Goal: Task Accomplishment & Management: Use online tool/utility

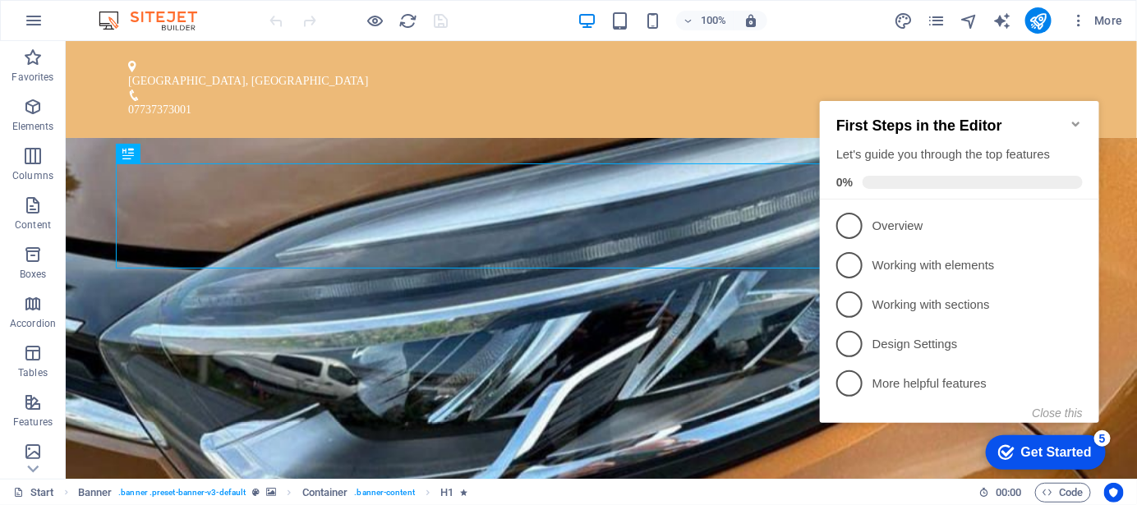
click at [1075, 121] on icon "Minimize checklist" at bounding box center [1074, 123] width 7 height 5
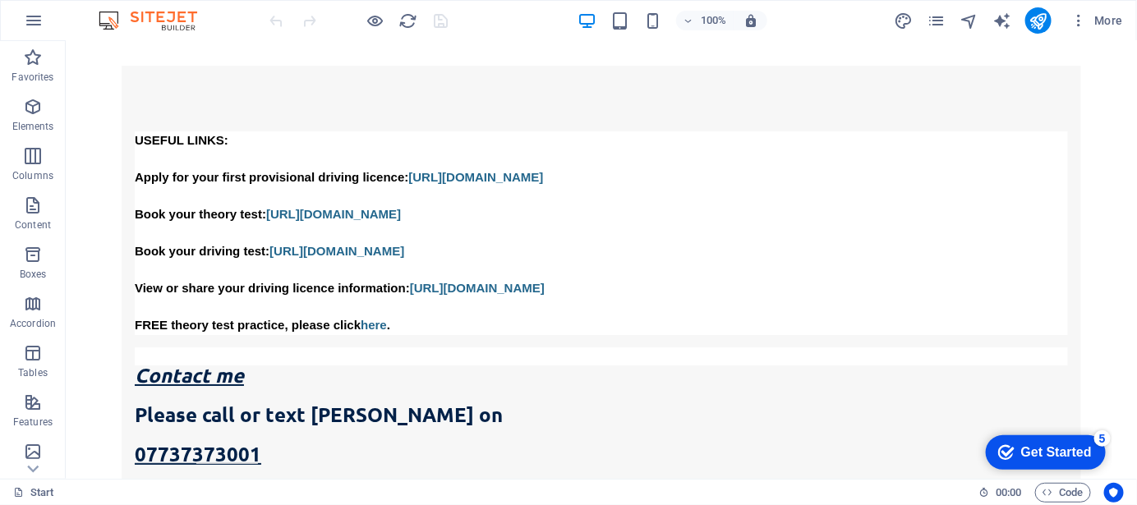
scroll to position [2019, 0]
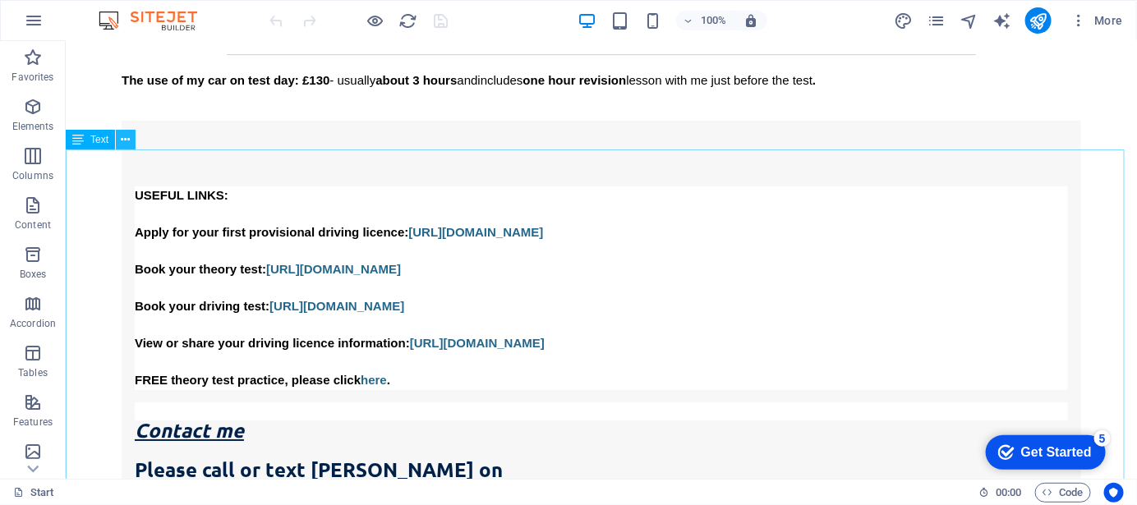
click at [126, 140] on icon at bounding box center [126, 139] width 9 height 17
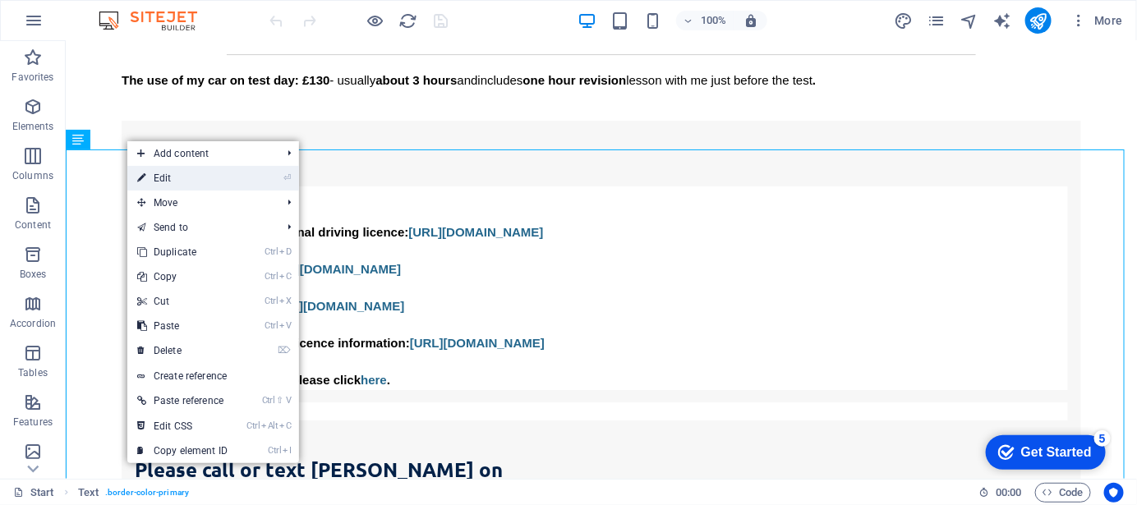
click at [167, 181] on link "⏎ Edit" at bounding box center [182, 178] width 110 height 25
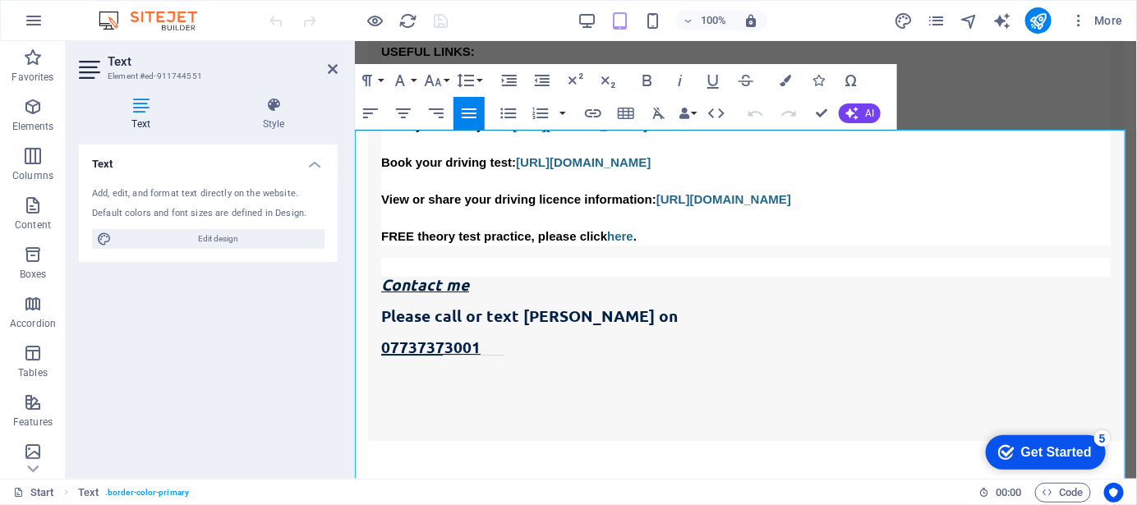
scroll to position [1956, 0]
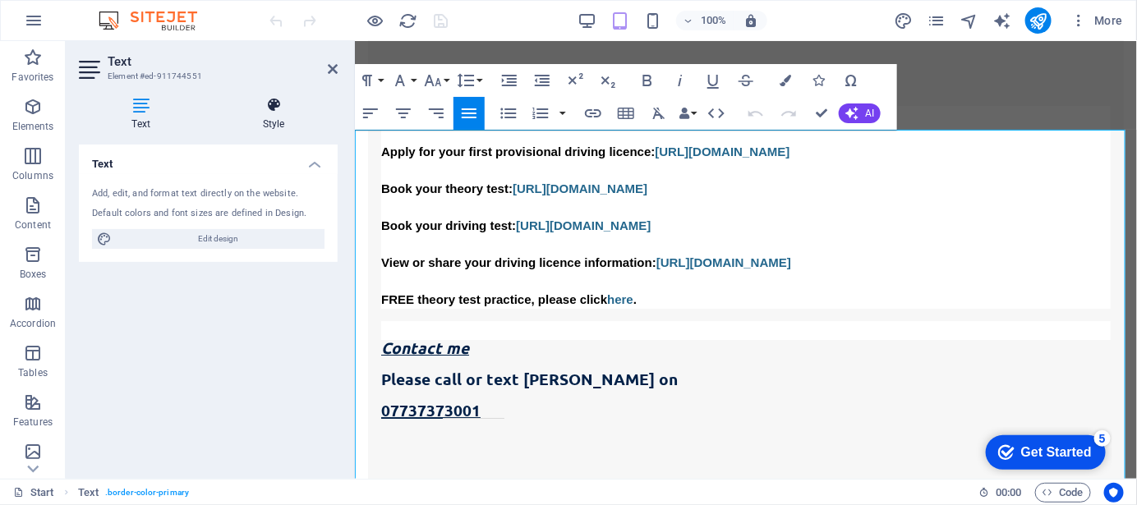
click at [275, 105] on icon at bounding box center [273, 105] width 128 height 16
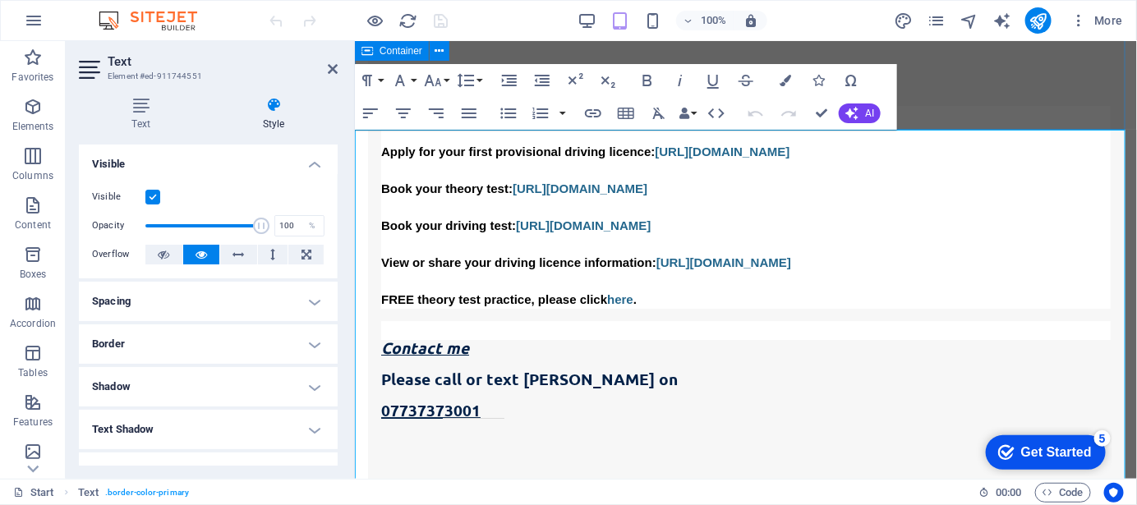
click at [959, 97] on div "Pricing Previous experience has shown that 1 hour lessons do not provide a stro…" at bounding box center [745, 111] width 782 height 916
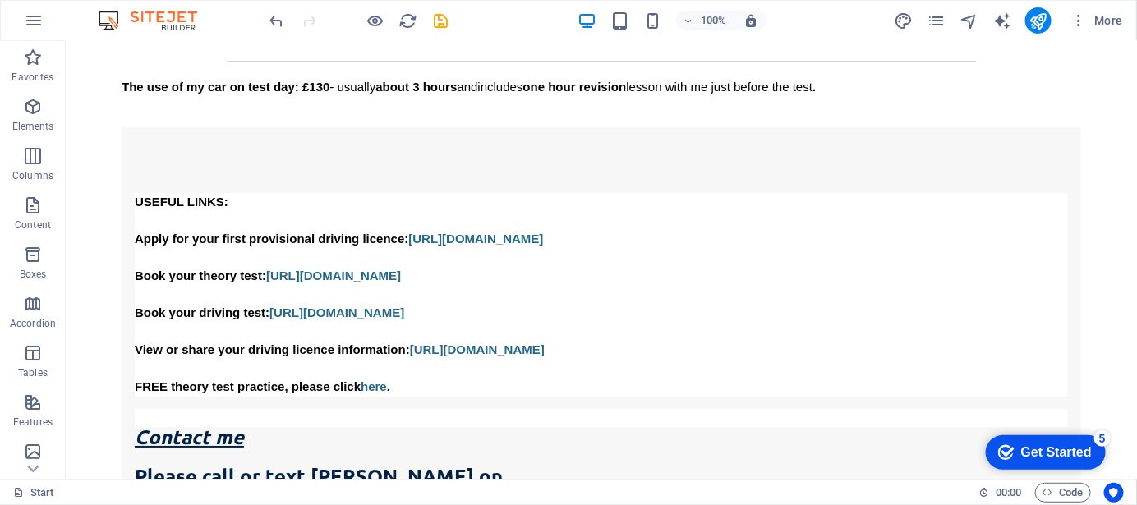
scroll to position [2009, 0]
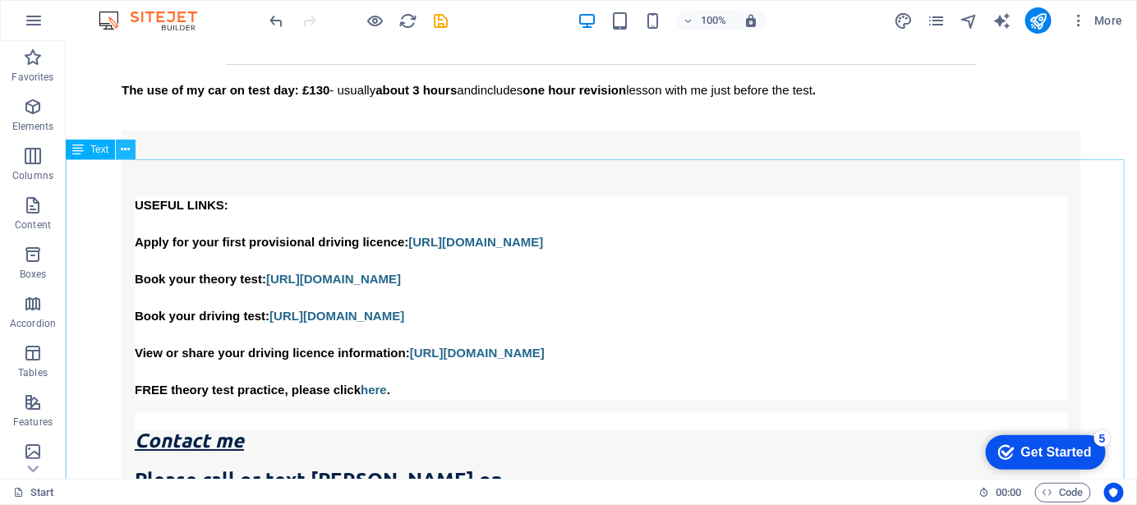
click at [126, 146] on icon at bounding box center [126, 149] width 9 height 17
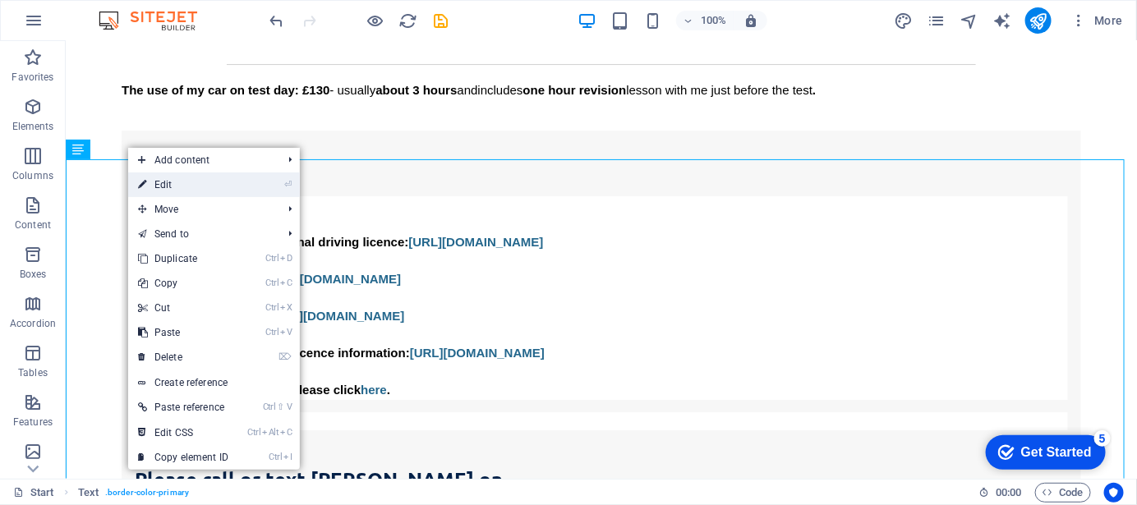
click at [182, 184] on link "⏎ Edit" at bounding box center [183, 184] width 110 height 25
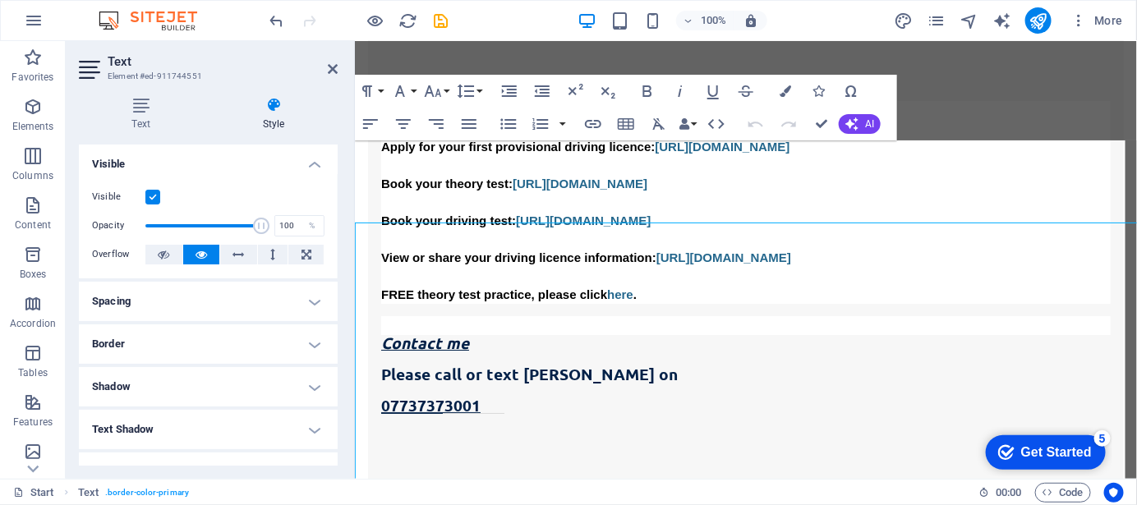
scroll to position [1946, 0]
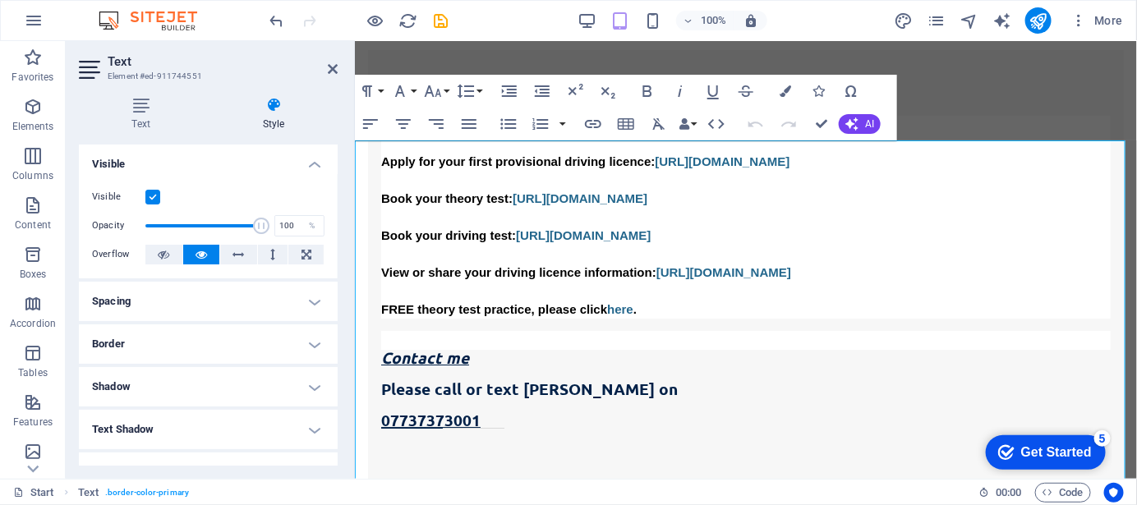
drag, startPoint x: 333, startPoint y: 182, endPoint x: 336, endPoint y: 260, distance: 78.1
click at [336, 260] on div "Layout How this element expands within the layout (Flexbox). Size Default auto …" at bounding box center [208, 305] width 259 height 321
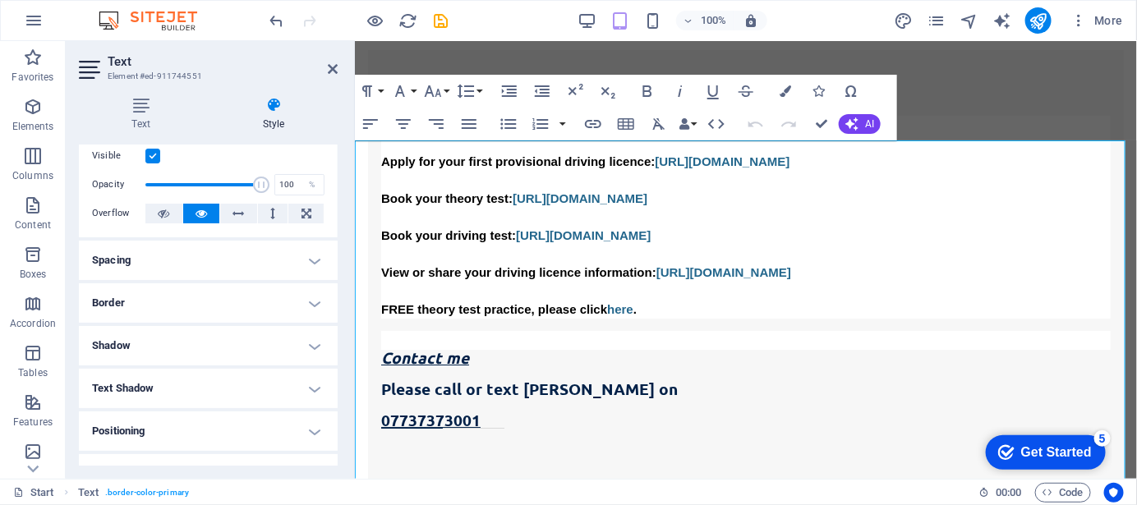
scroll to position [0, 0]
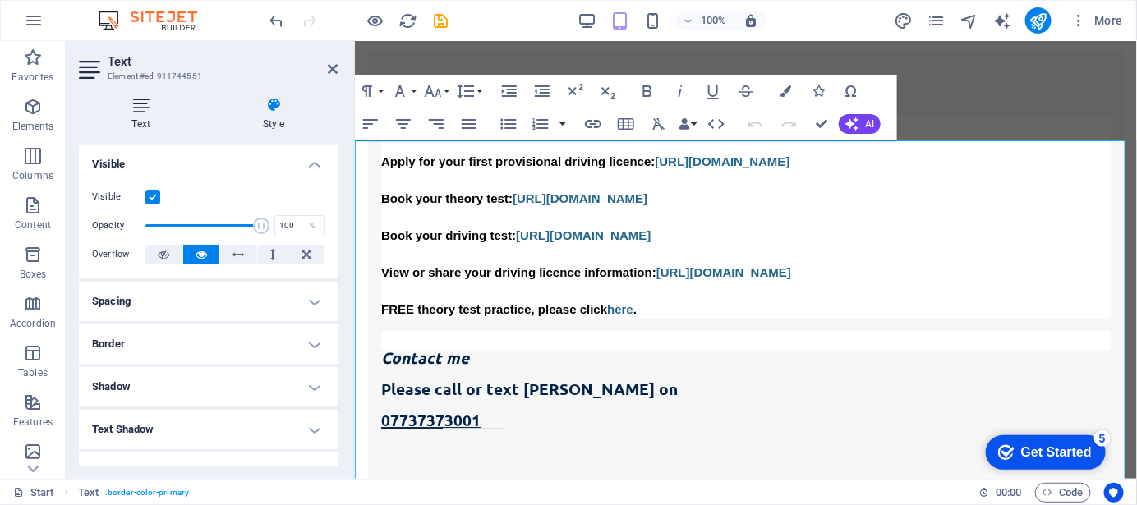
click at [145, 117] on h4 "Text" at bounding box center [144, 114] width 131 height 34
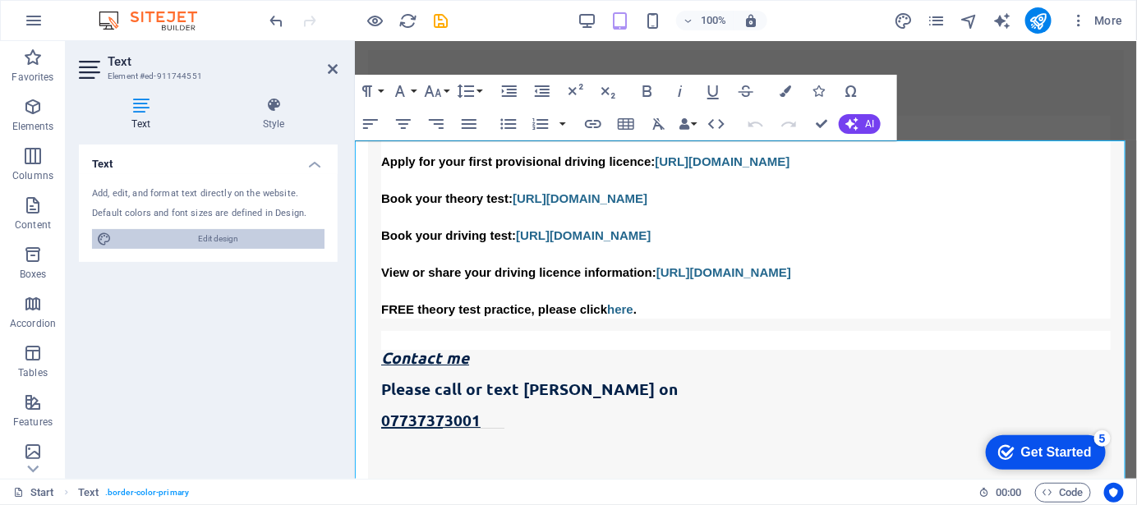
click at [243, 240] on span "Edit design" at bounding box center [218, 239] width 203 height 20
select select "700"
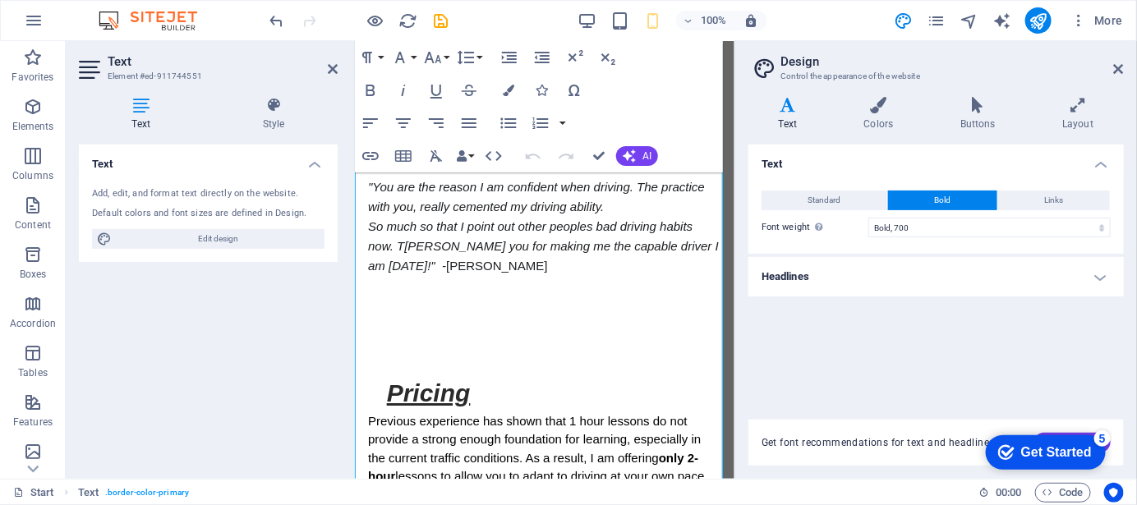
scroll to position [3153, 0]
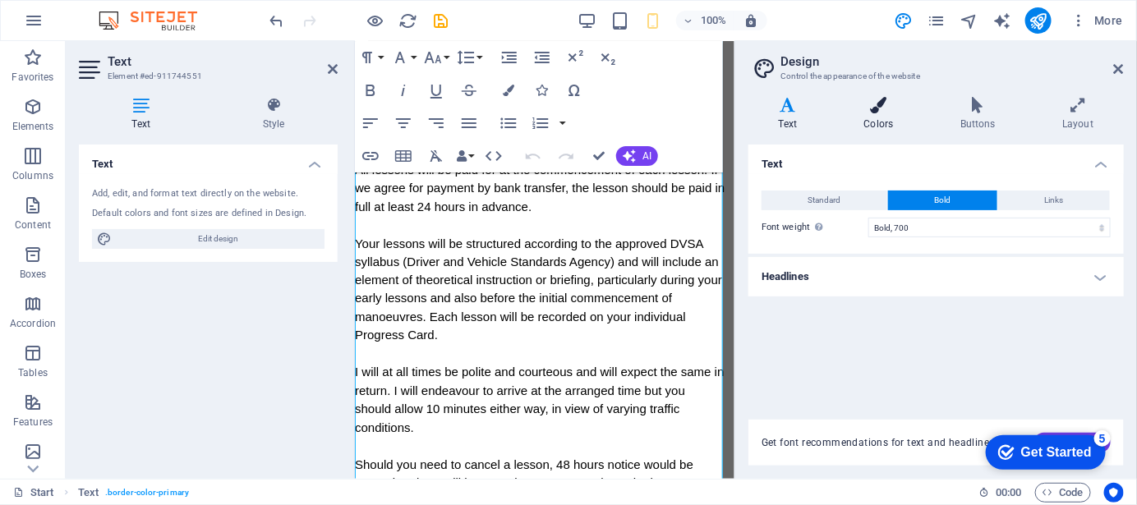
click at [872, 119] on h4 "Colors" at bounding box center [882, 114] width 96 height 34
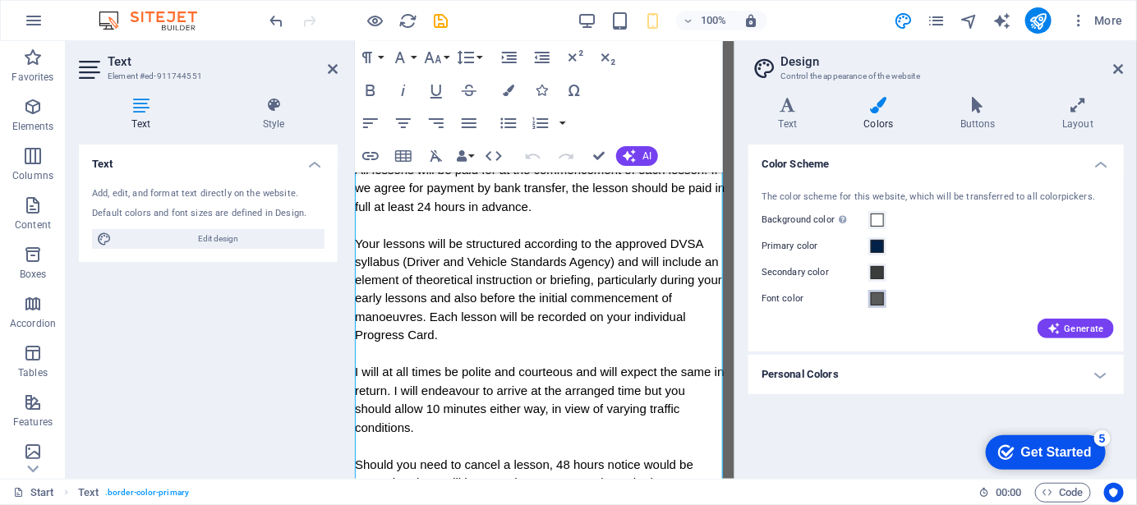
click at [871, 301] on span at bounding box center [877, 298] width 13 height 13
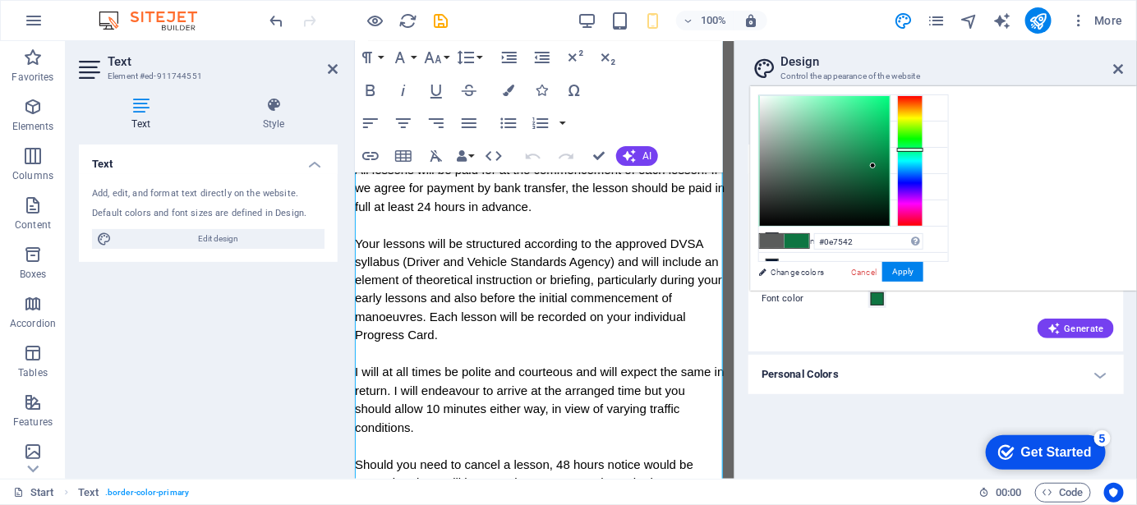
click at [890, 165] on div at bounding box center [825, 161] width 130 height 130
type input "#088245"
click at [890, 159] on div at bounding box center [825, 161] width 130 height 130
click at [923, 273] on button "Apply" at bounding box center [902, 272] width 41 height 20
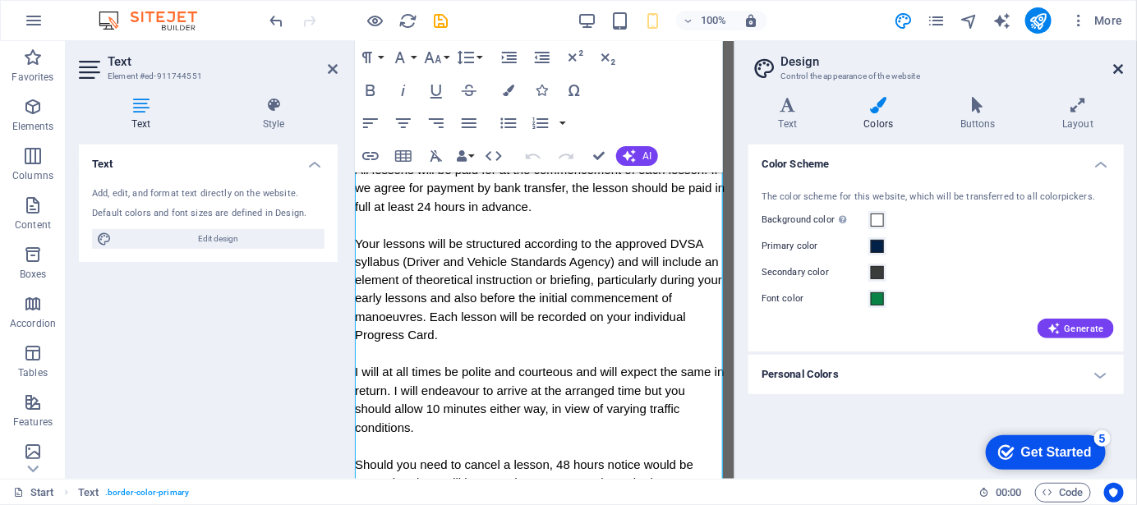
click at [1122, 64] on icon at bounding box center [1119, 68] width 10 height 13
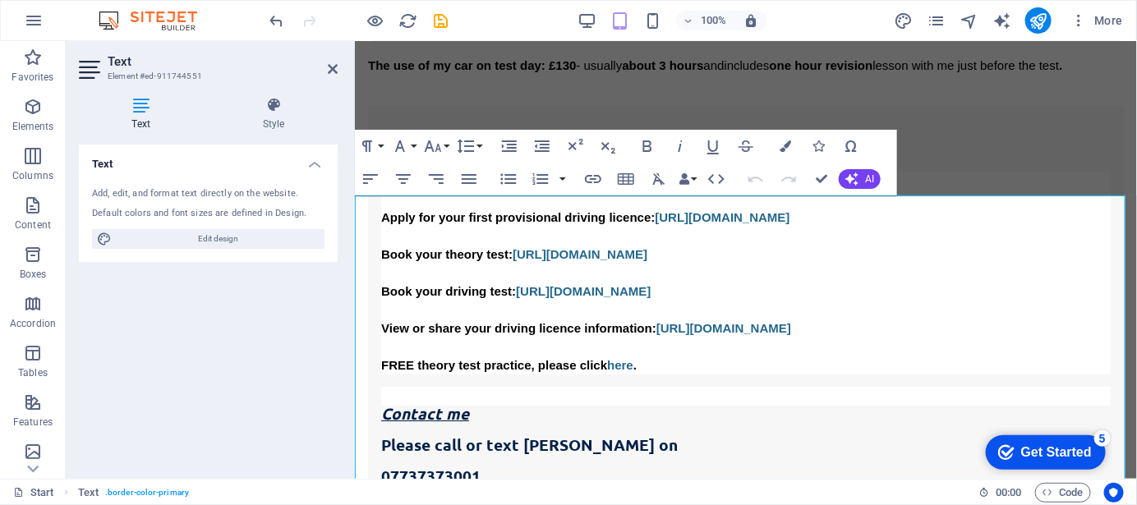
scroll to position [1124, 0]
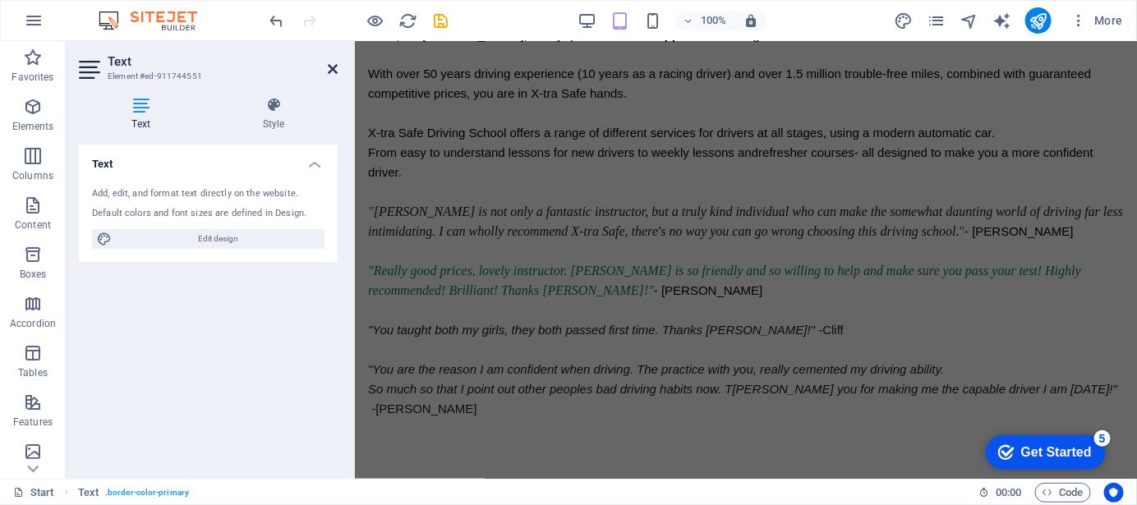
click at [335, 70] on icon at bounding box center [333, 68] width 10 height 13
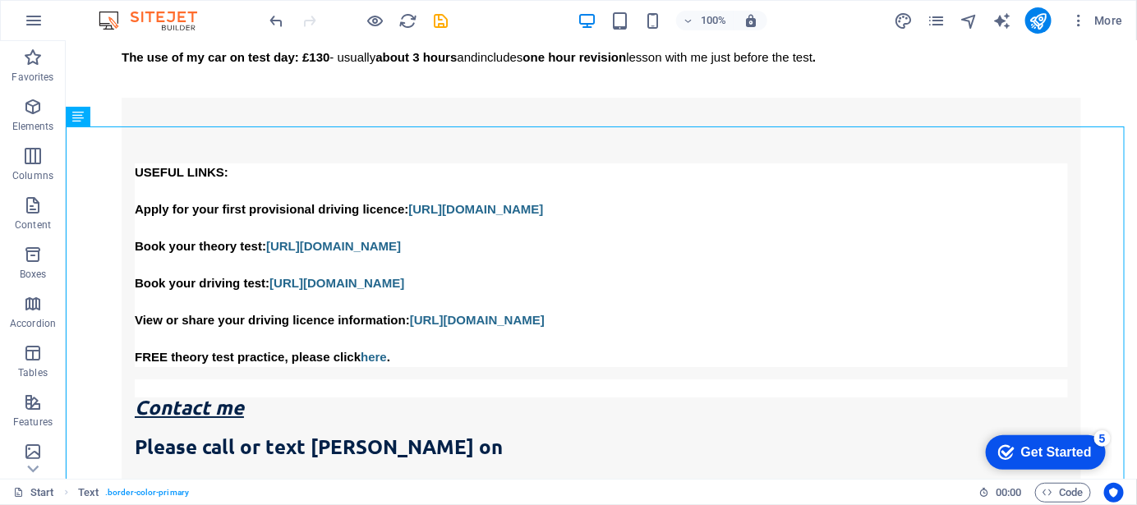
scroll to position [1943, 0]
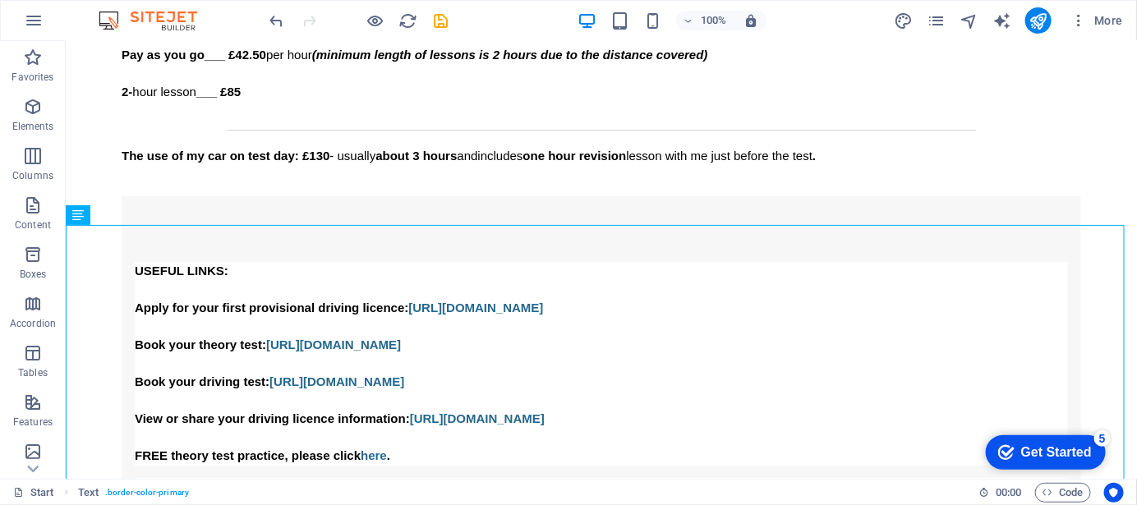
click at [1079, 458] on div "Get Started" at bounding box center [1055, 451] width 71 height 15
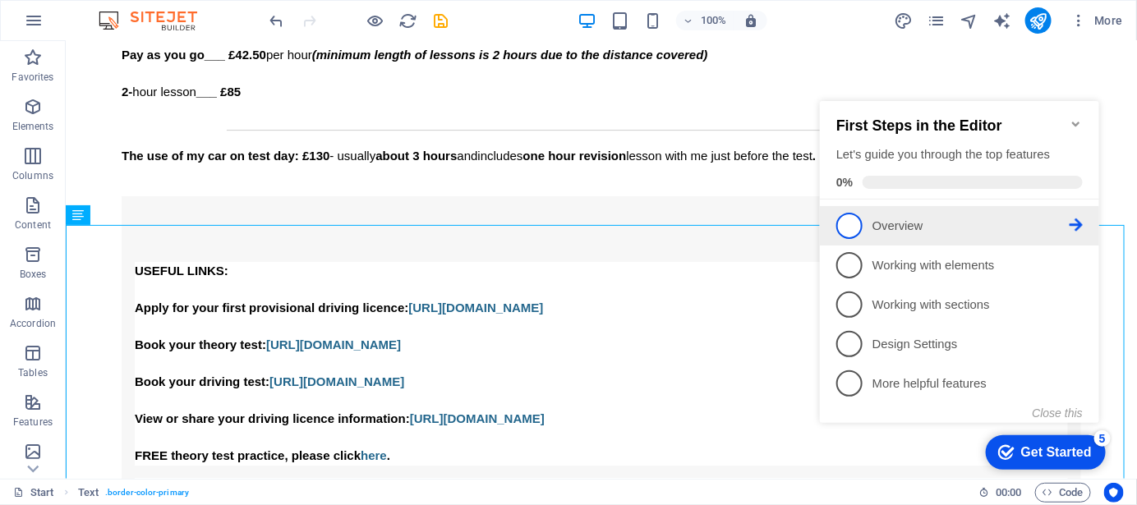
click at [961, 222] on p "Overview - incomplete" at bounding box center [970, 225] width 197 height 17
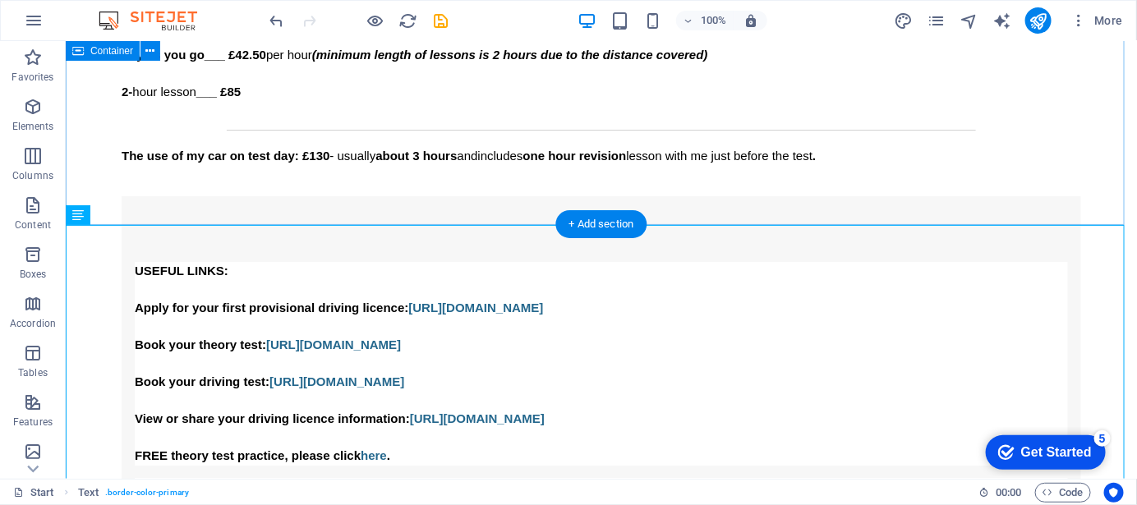
scroll to position [0, 0]
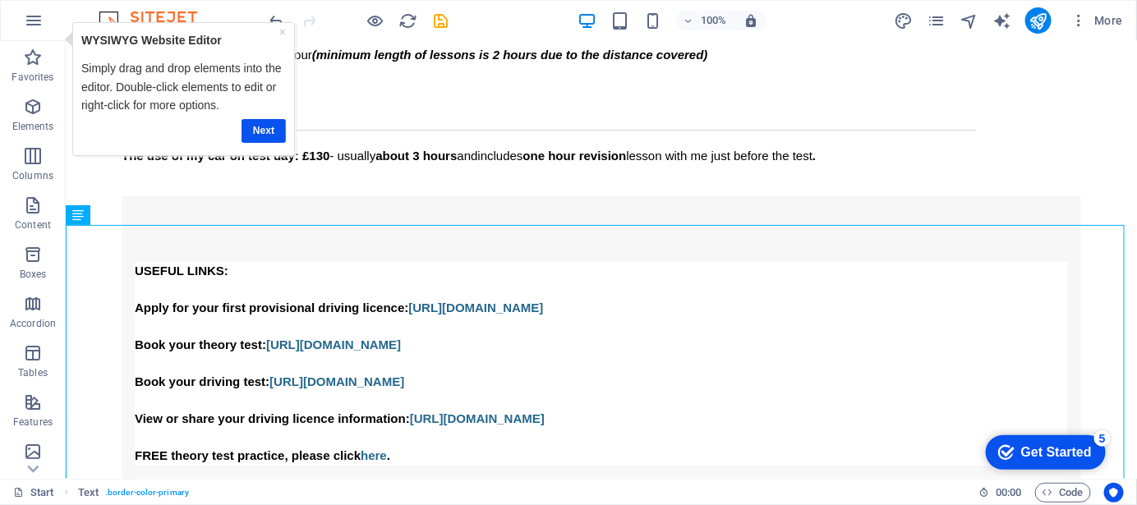
click at [1070, 447] on div "Get Started" at bounding box center [1055, 451] width 71 height 15
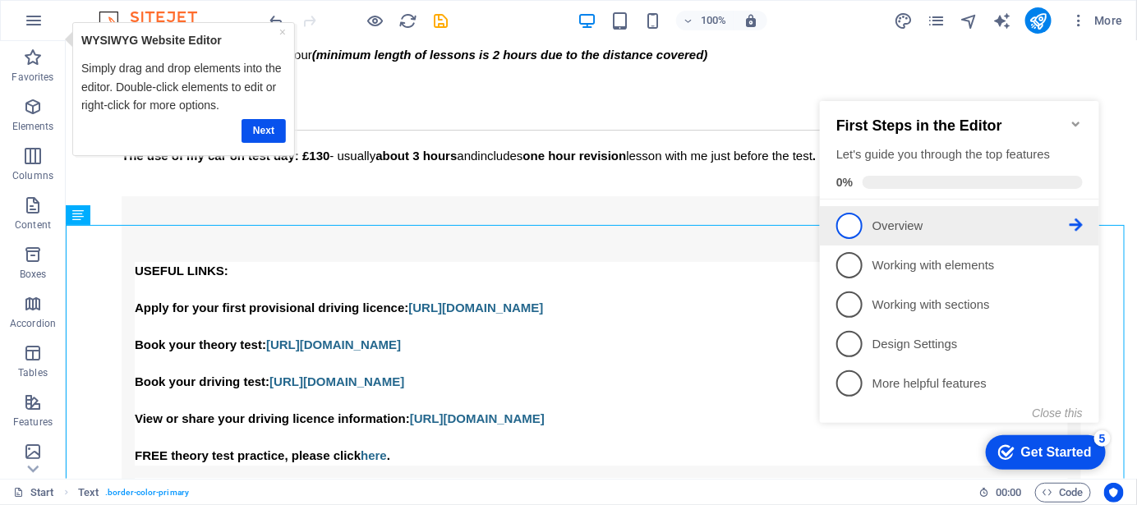
click at [849, 223] on span "1" at bounding box center [848, 225] width 26 height 26
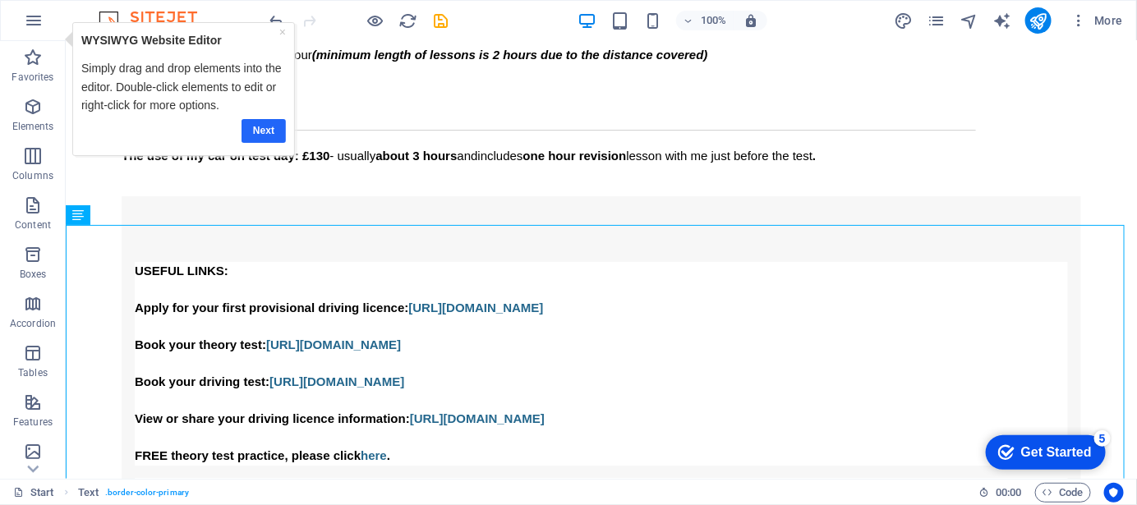
click at [267, 127] on link "Next" at bounding box center [263, 130] width 44 height 24
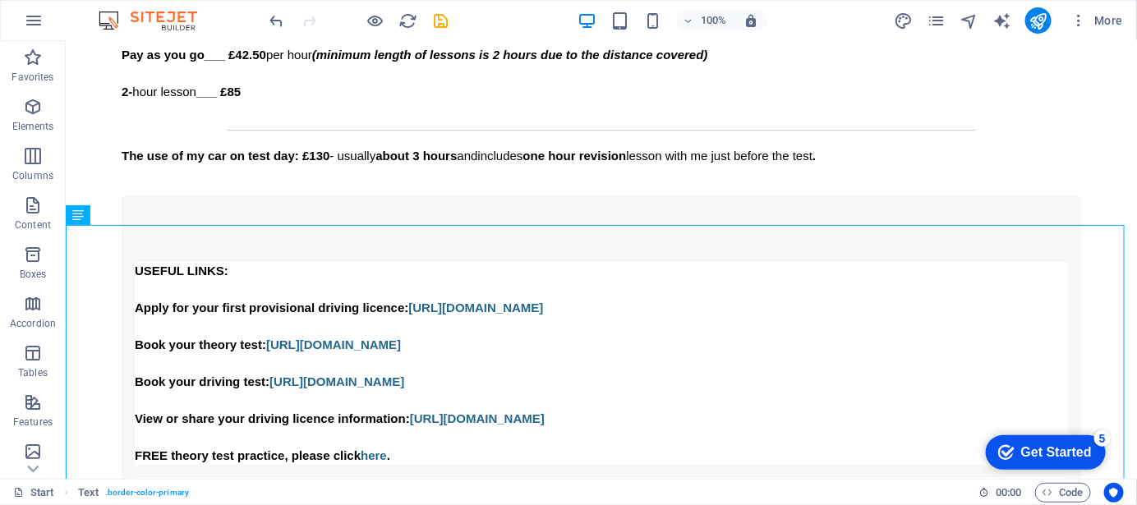
click at [1033, 447] on div "Get Started" at bounding box center [1055, 451] width 71 height 15
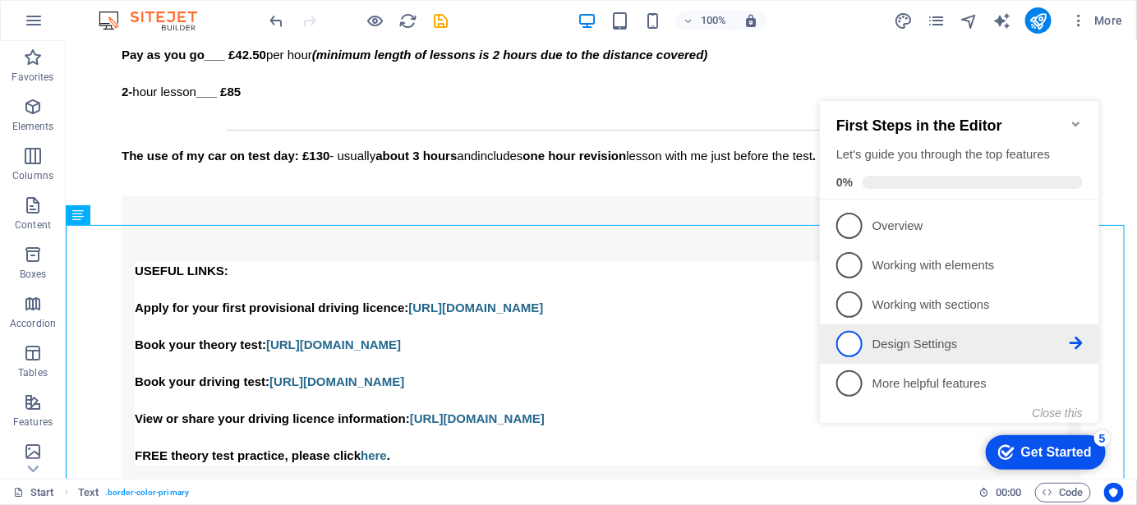
click at [981, 336] on p "Design Settings - incomplete" at bounding box center [970, 343] width 197 height 17
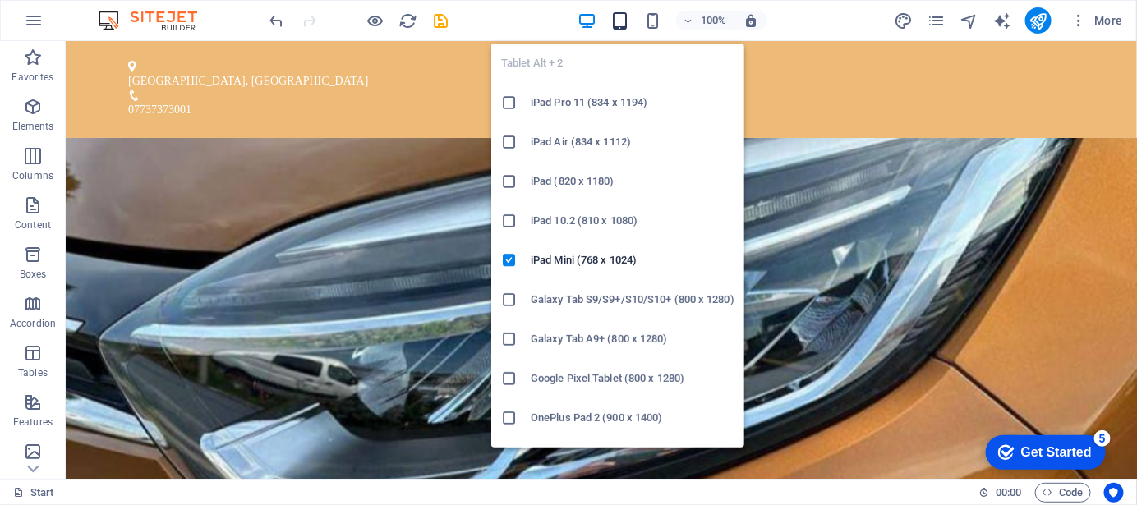
click at [618, 21] on icon "button" at bounding box center [619, 20] width 19 height 19
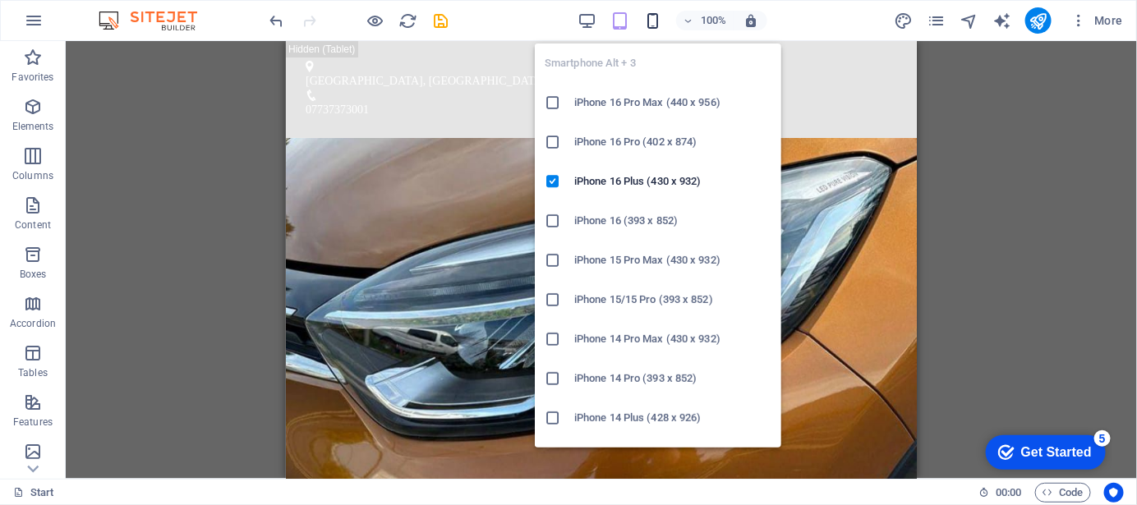
click at [653, 20] on icon "button" at bounding box center [652, 20] width 19 height 19
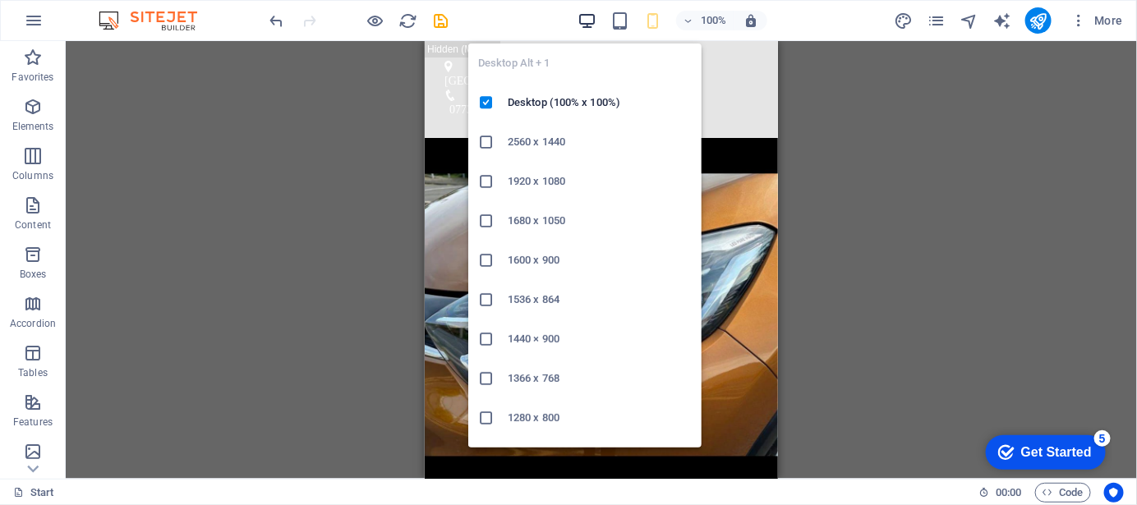
click at [591, 21] on icon "button" at bounding box center [586, 20] width 19 height 19
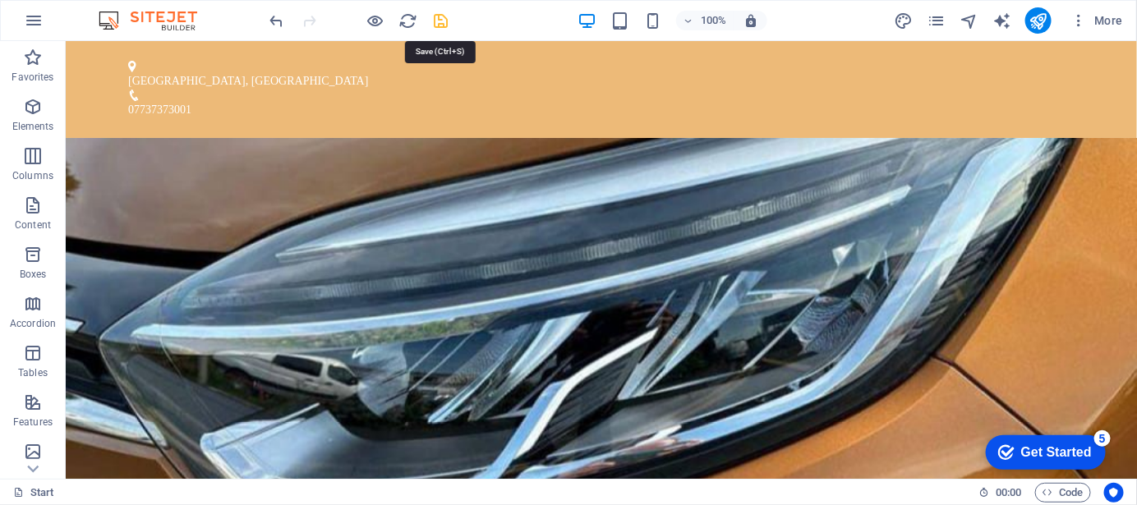
click at [443, 19] on icon "save" at bounding box center [441, 20] width 19 height 19
click at [1031, 19] on icon "publish" at bounding box center [1037, 20] width 19 height 19
